Goal: Information Seeking & Learning: Learn about a topic

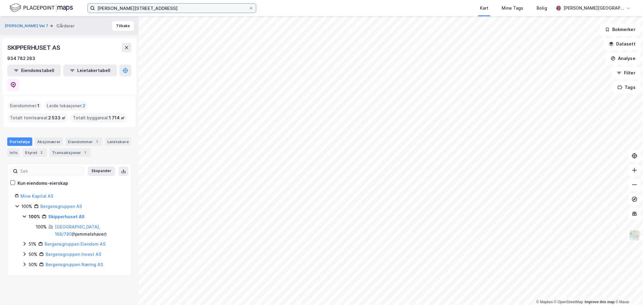
click at [157, 7] on input "[PERSON_NAME][STREET_ADDRESS]" at bounding box center [172, 8] width 154 height 9
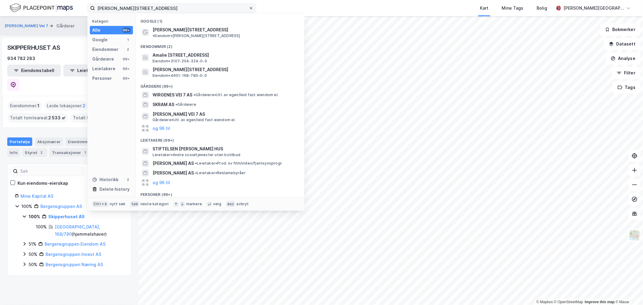
click at [250, 9] on icon at bounding box center [251, 8] width 4 height 4
click at [249, 9] on input "[PERSON_NAME][STREET_ADDRESS]" at bounding box center [172, 8] width 154 height 9
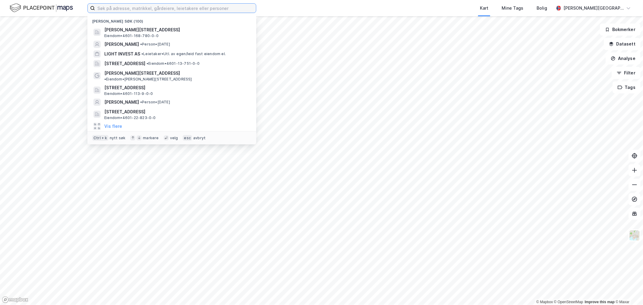
type input "p"
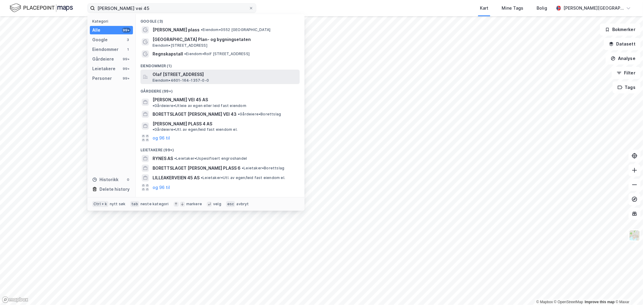
click at [205, 77] on span "Olaf [STREET_ADDRESS]" at bounding box center [225, 74] width 145 height 7
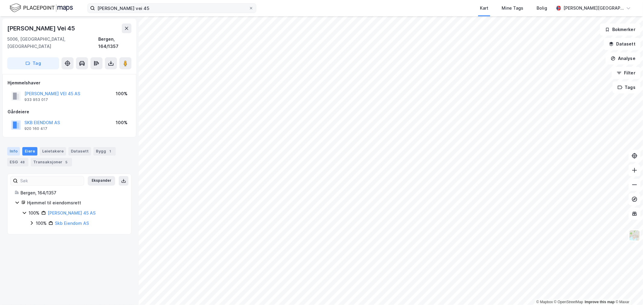
click at [11, 147] on div "Info" at bounding box center [13, 151] width 13 height 8
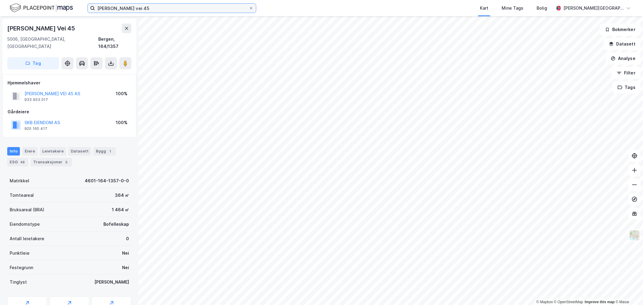
click at [195, 5] on input "[PERSON_NAME] vei 45" at bounding box center [172, 8] width 154 height 9
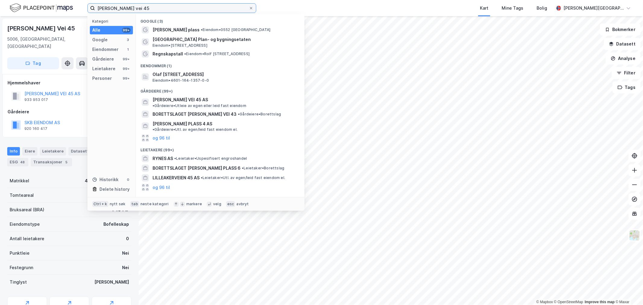
click at [195, 5] on input "[PERSON_NAME] vei 45" at bounding box center [172, 8] width 154 height 9
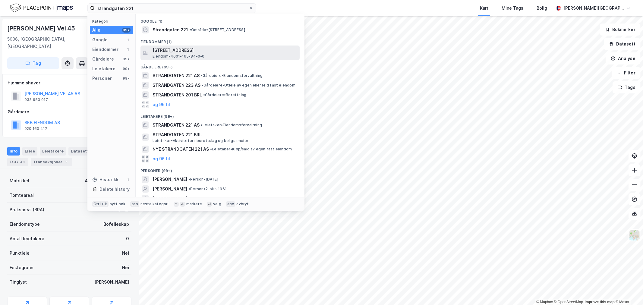
click at [195, 48] on span "[STREET_ADDRESS]" at bounding box center [225, 50] width 145 height 7
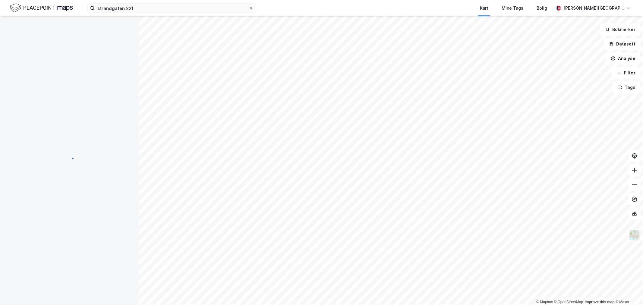
scroll to position [69, 0]
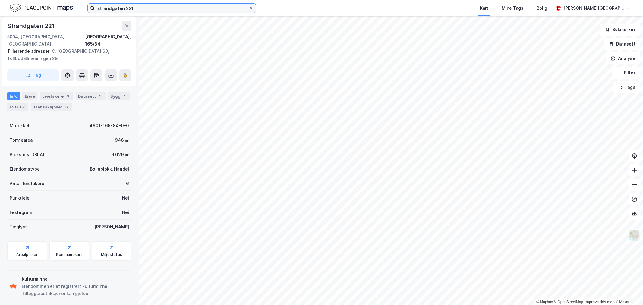
click at [219, 11] on input "strandgaten 221" at bounding box center [172, 8] width 154 height 9
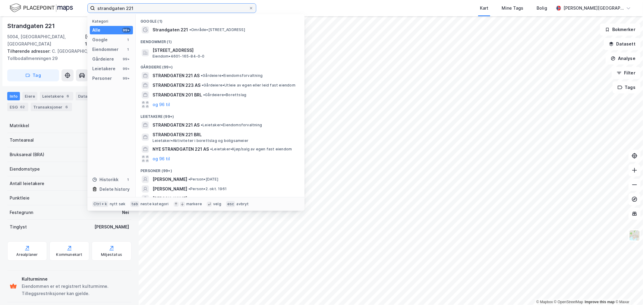
click at [219, 11] on input "strandgaten 221" at bounding box center [172, 8] width 154 height 9
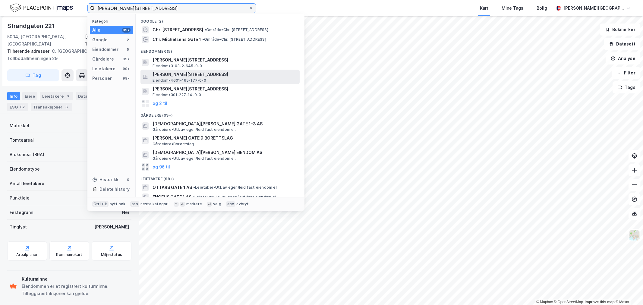
type input "[PERSON_NAME][STREET_ADDRESS]"
click at [209, 71] on span "[PERSON_NAME][STREET_ADDRESS]" at bounding box center [225, 74] width 145 height 7
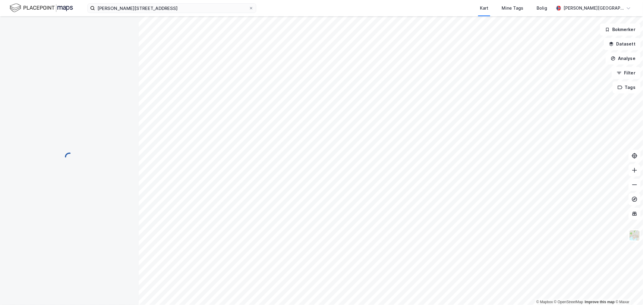
scroll to position [69, 0]
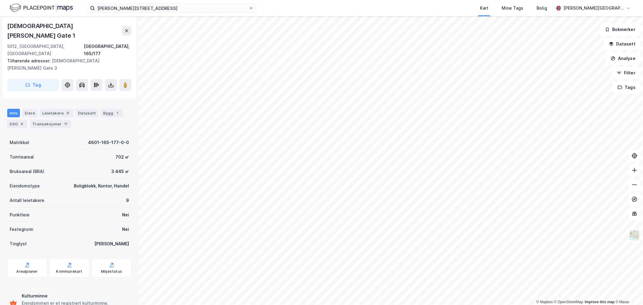
click at [19, 6] on img at bounding box center [41, 8] width 63 height 11
